Goal: Task Accomplishment & Management: Complete application form

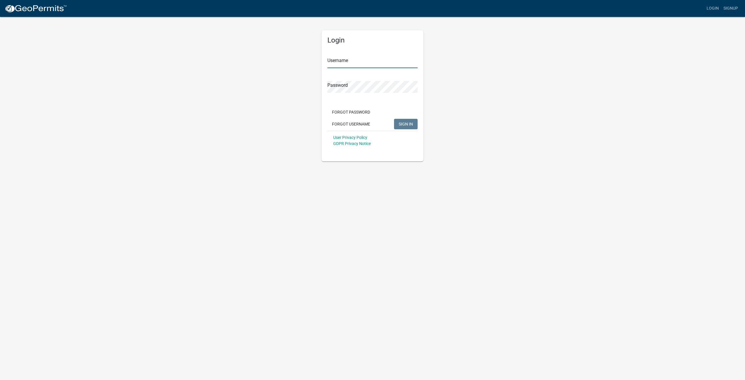
type input "[EMAIL_ADDRESS][DOMAIN_NAME]"
click at [405, 123] on span "SIGN IN" at bounding box center [405, 123] width 14 height 5
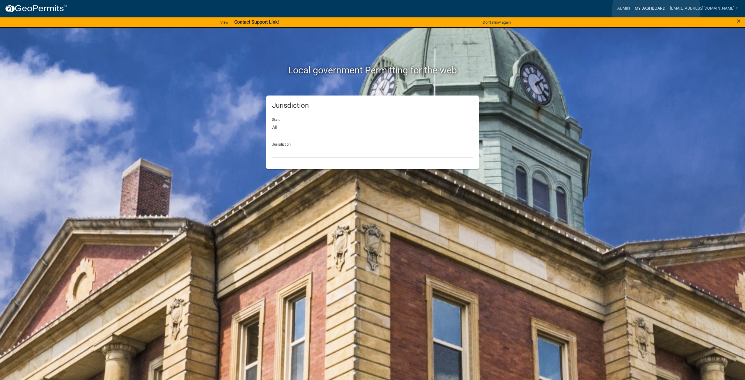
click at [656, 10] on link "My Dashboard" at bounding box center [649, 8] width 35 height 11
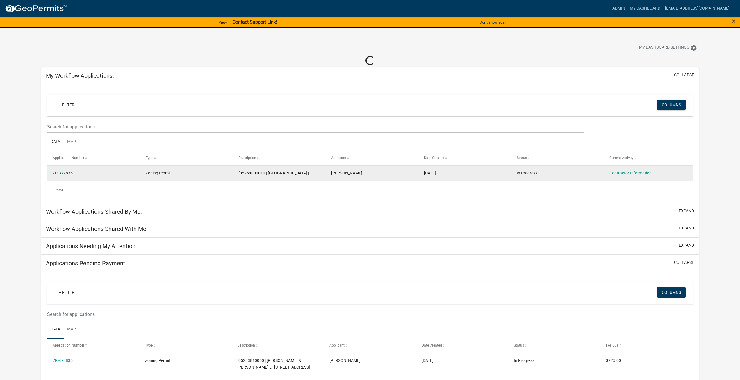
click at [61, 174] on link "ZP-372835" at bounding box center [63, 172] width 20 height 5
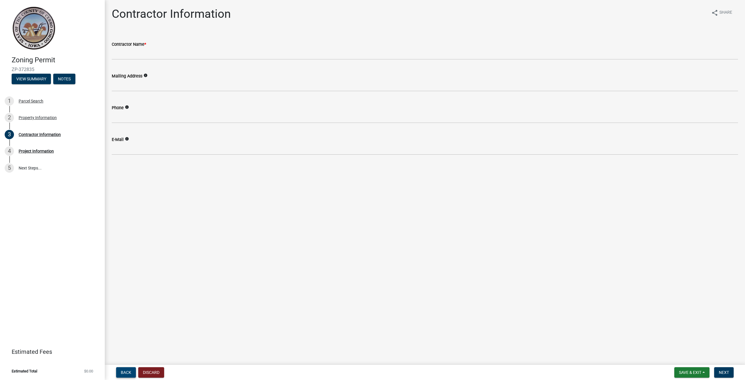
click at [124, 373] on span "Back" at bounding box center [126, 372] width 10 height 5
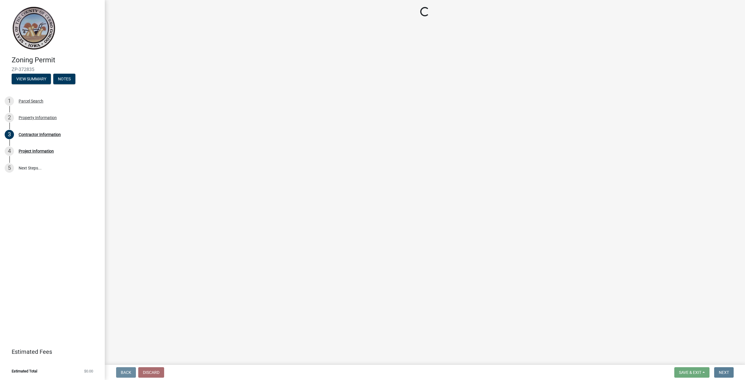
select select "7a5a2478-5b3b-459e-a372-388ca56f6284"
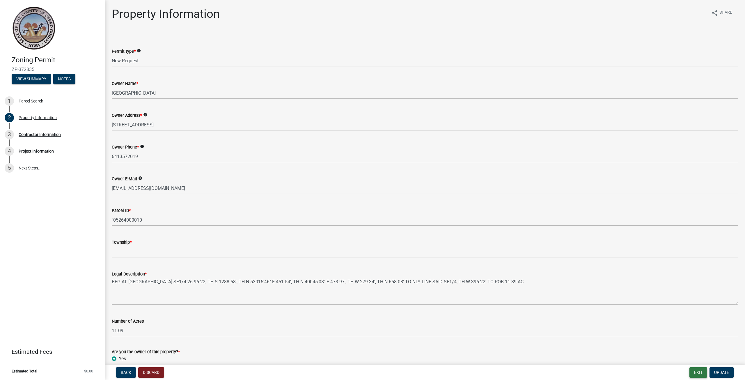
click at [697, 371] on button "Exit" at bounding box center [698, 372] width 18 height 10
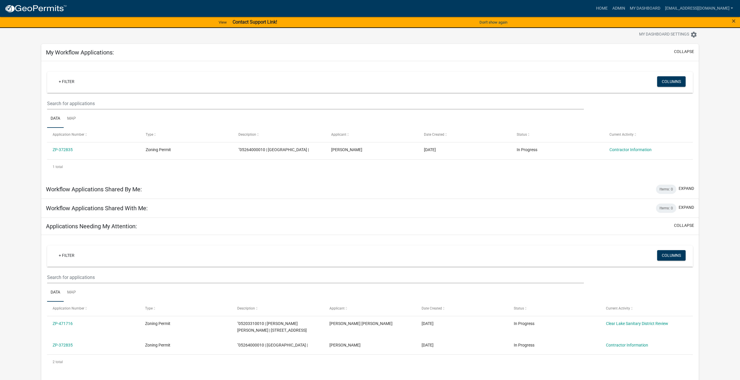
scroll to position [29, 0]
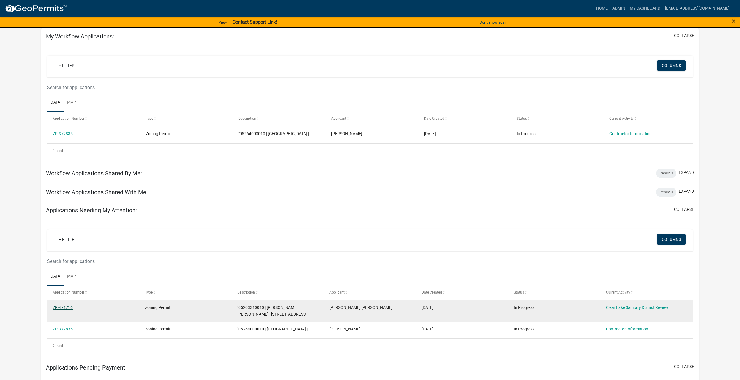
click at [62, 309] on link "ZP-471716" at bounding box center [63, 307] width 20 height 5
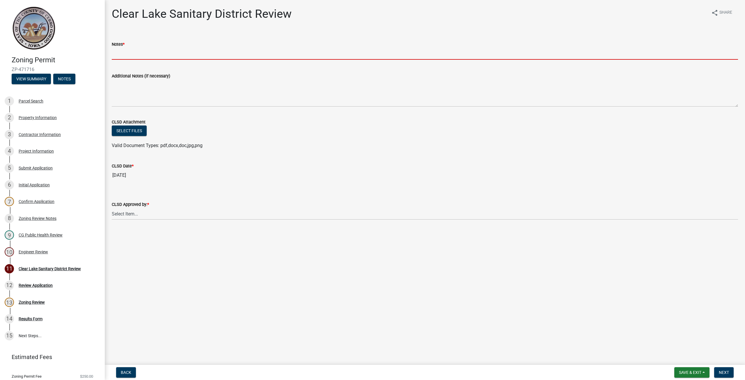
click at [132, 50] on input "Notes *" at bounding box center [425, 54] width 626 height 12
type input "See attached Letter"
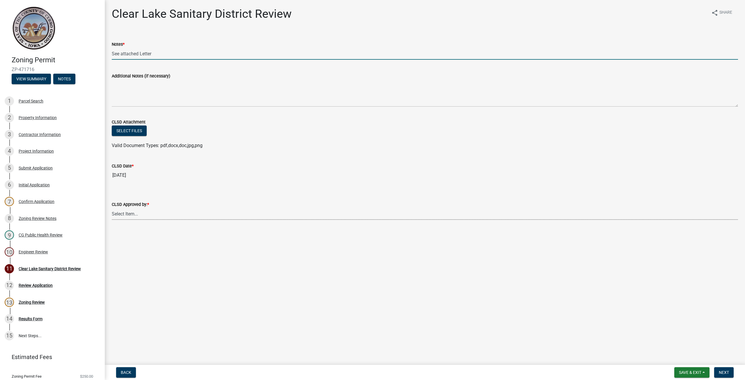
click at [144, 214] on select "Select Item... [PERSON_NAME] [PERSON_NAME]" at bounding box center [425, 214] width 626 height 12
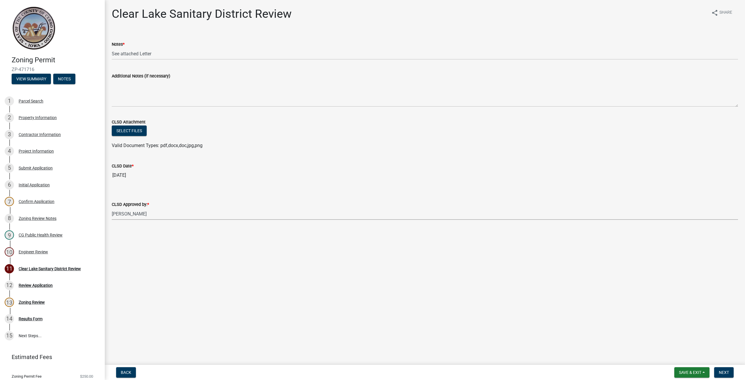
click at [112, 208] on select "Select Item... [PERSON_NAME] [PERSON_NAME]" at bounding box center [425, 214] width 626 height 12
select select "dad87867-eb21-4dcc-b0aa-47f6a00bed0a"
click at [129, 132] on button "Select files" at bounding box center [129, 130] width 35 height 10
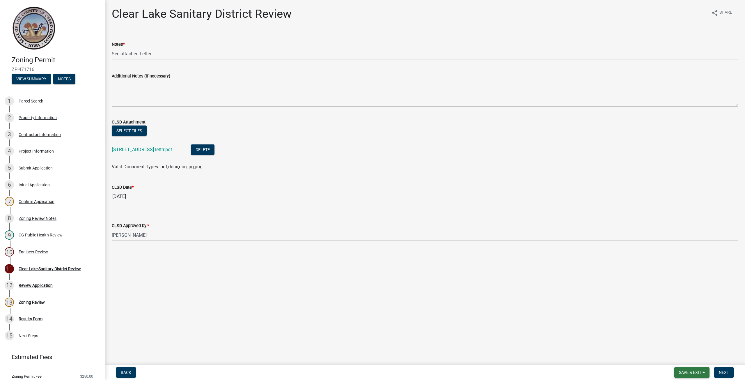
click at [689, 370] on span "Save & Exit" at bounding box center [689, 372] width 22 height 5
click at [675, 343] on button "Save" at bounding box center [686, 343] width 47 height 14
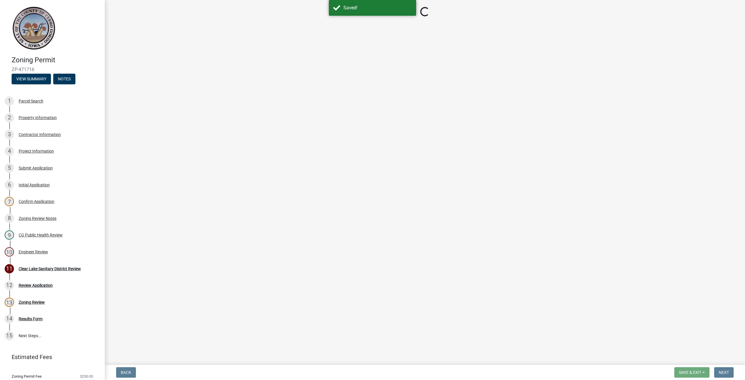
select select "dad87867-eb21-4dcc-b0aa-47f6a00bed0a"
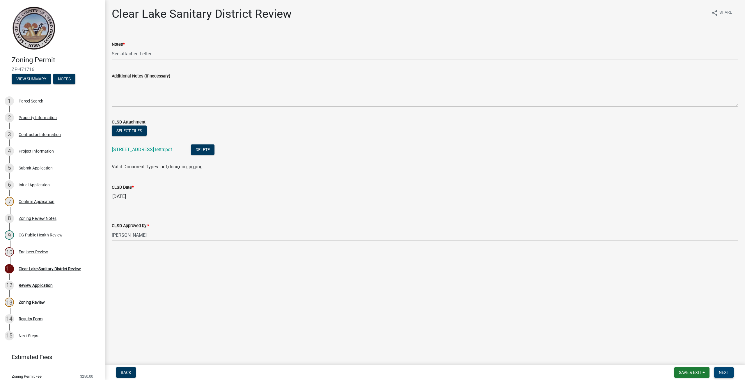
click at [725, 370] on span "Next" at bounding box center [723, 372] width 10 height 5
